Goal: Information Seeking & Learning: Learn about a topic

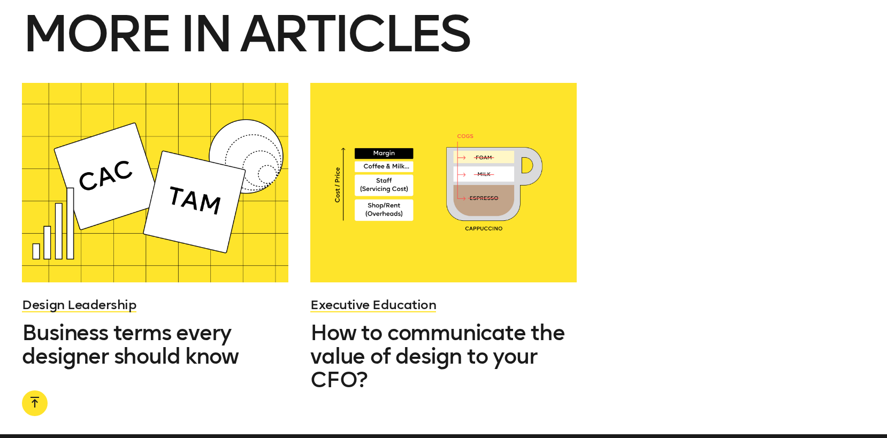
scroll to position [1464, 0]
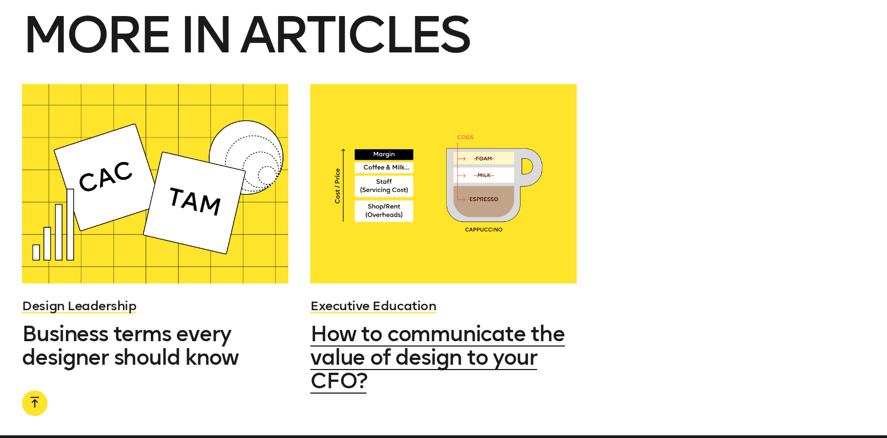
click at [493, 332] on span "How to communicate the value of design to your CFO?" at bounding box center [437, 357] width 255 height 73
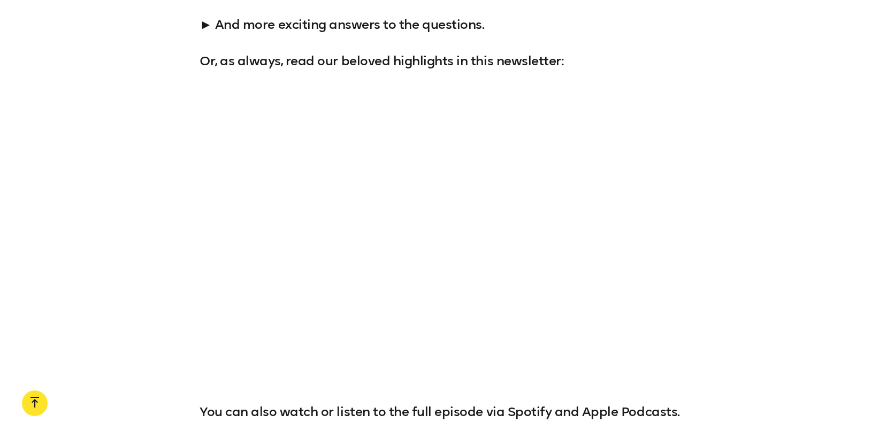
scroll to position [1265, 0]
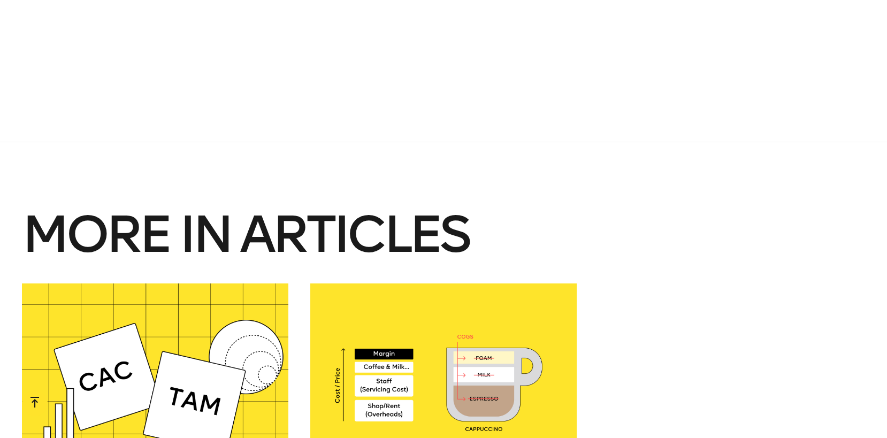
scroll to position [1464, 0]
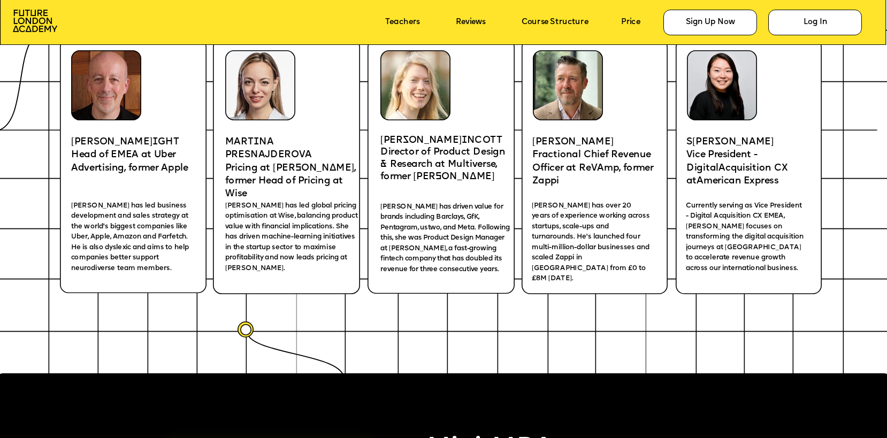
scroll to position [1925, 0]
